Goal: Find specific page/section: Find specific page/section

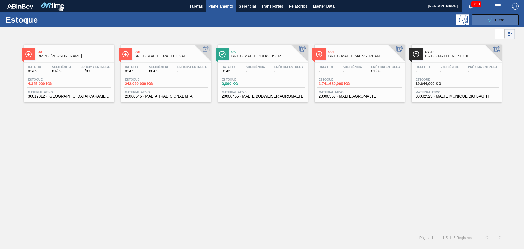
click at [499, 22] on span "Filtro" at bounding box center [500, 20] width 10 height 4
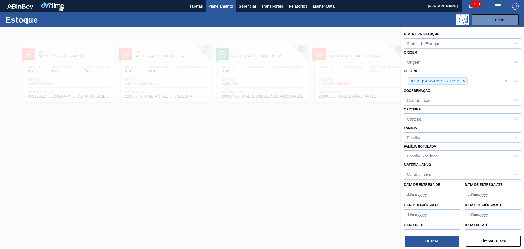
click at [463, 81] on icon at bounding box center [464, 81] width 2 height 2
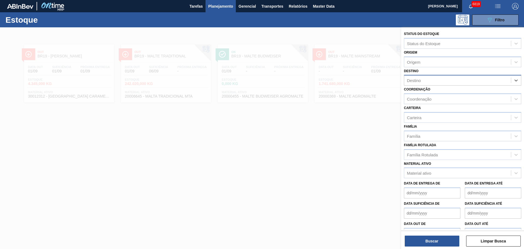
click at [442, 80] on div "Destino" at bounding box center [457, 80] width 107 height 8
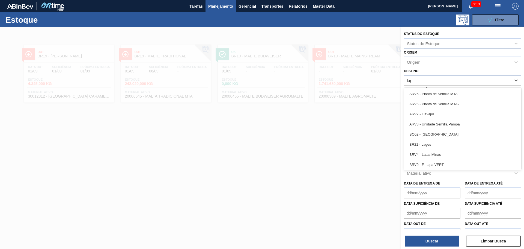
type input "lage"
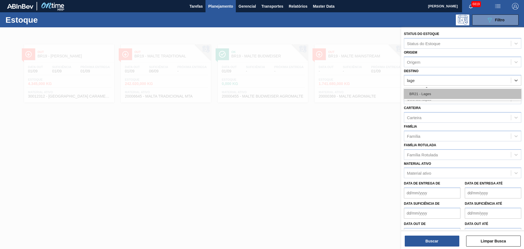
click at [437, 95] on div "BR21 - Lages" at bounding box center [462, 94] width 117 height 10
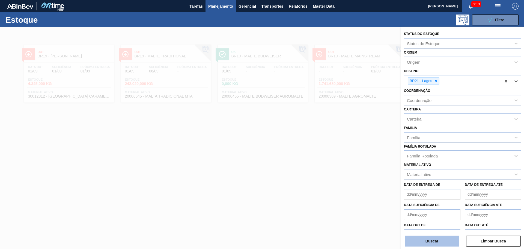
click at [444, 241] on button "Buscar" at bounding box center [432, 240] width 55 height 11
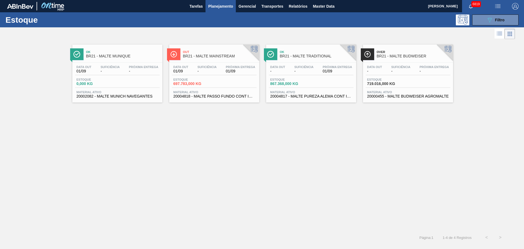
click at [222, 85] on div "Estoque 697.783,000 KG" at bounding box center [214, 83] width 85 height 10
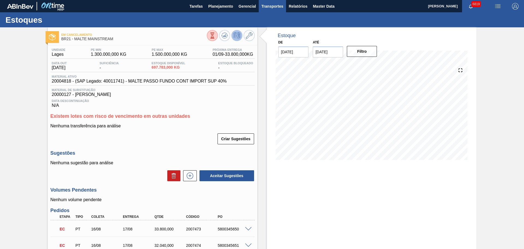
click at [270, 7] on span "Transportes" at bounding box center [272, 6] width 22 height 7
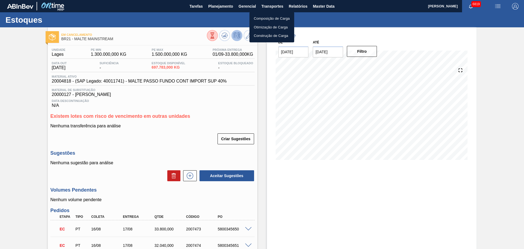
click at [300, 5] on div at bounding box center [262, 124] width 524 height 249
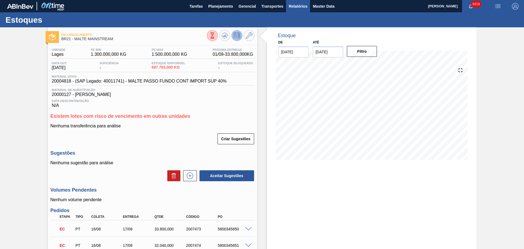
click at [296, 7] on span "Relatórios" at bounding box center [298, 6] width 19 height 7
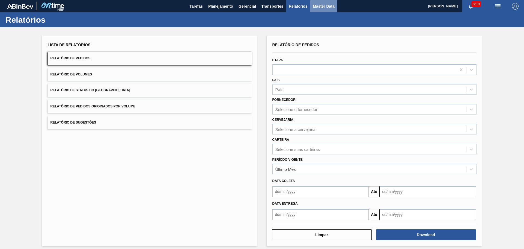
click at [320, 7] on span "Master Data" at bounding box center [324, 6] width 22 height 7
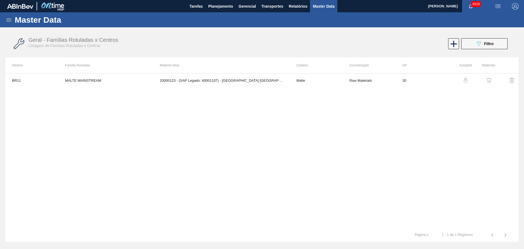
click at [9, 23] on icon at bounding box center [8, 20] width 7 height 7
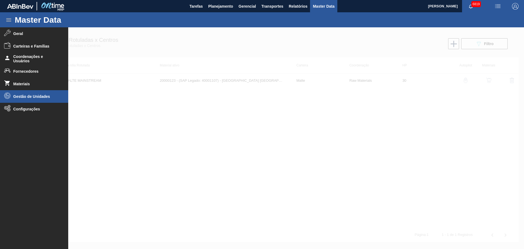
click at [48, 97] on span "Gestão de Unidades" at bounding box center [35, 96] width 45 height 4
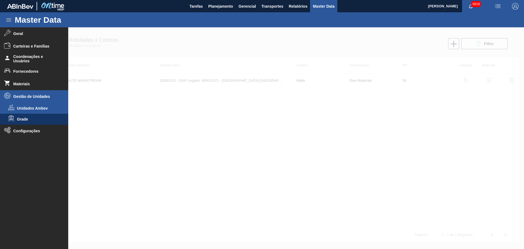
click at [29, 109] on span "Unidades Ambev" at bounding box center [38, 108] width 42 height 4
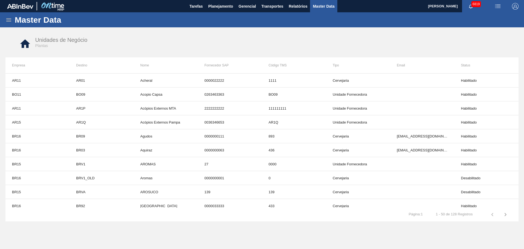
click at [11, 22] on icon at bounding box center [8, 20] width 7 height 7
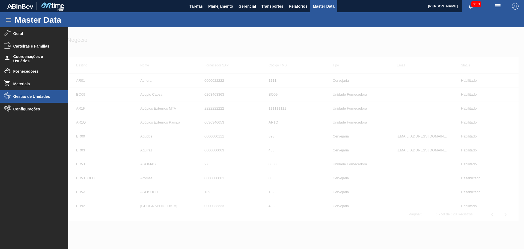
click at [34, 98] on span "Gestão de Unidades" at bounding box center [35, 96] width 45 height 4
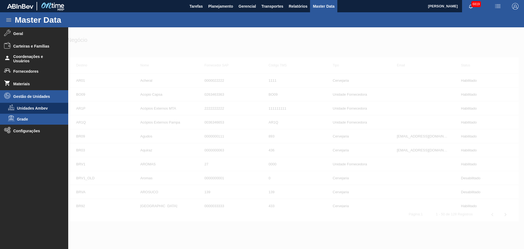
click at [22, 121] on span "Grade" at bounding box center [38, 119] width 42 height 4
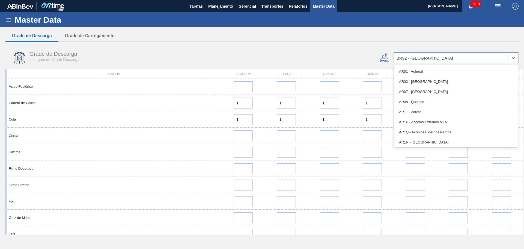
click at [424, 56] on div "BR92 - [GEOGRAPHIC_DATA]" at bounding box center [451, 58] width 114 height 8
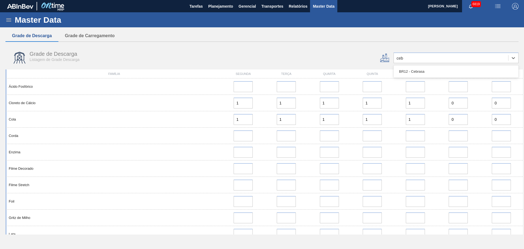
type input "cebr"
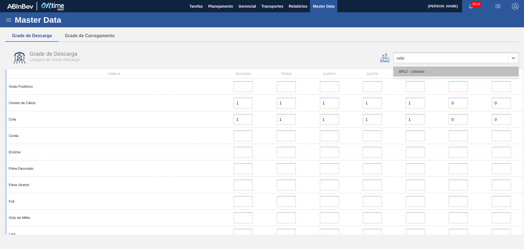
click at [421, 70] on div "BR12 - Cebrasa" at bounding box center [455, 71] width 125 height 10
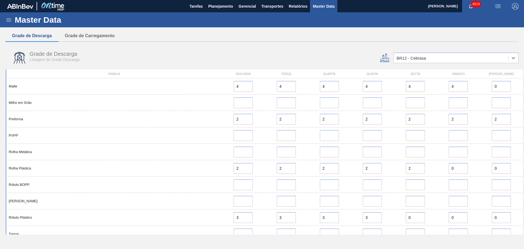
scroll to position [525, 0]
